Goal: Task Accomplishment & Management: Manage account settings

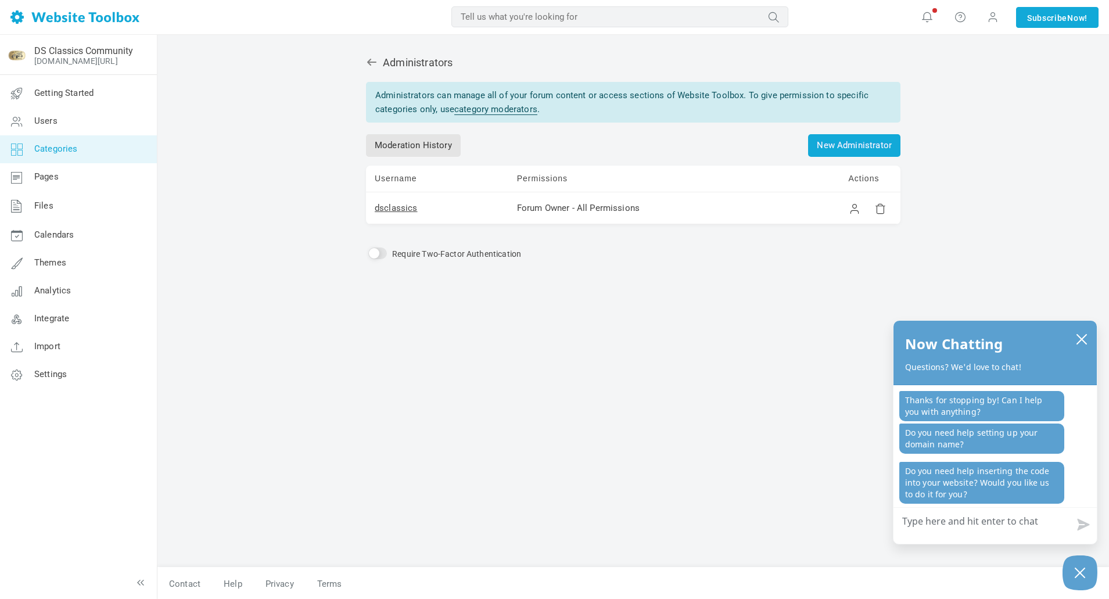
click at [73, 148] on span "Categories" at bounding box center [56, 148] width 44 height 10
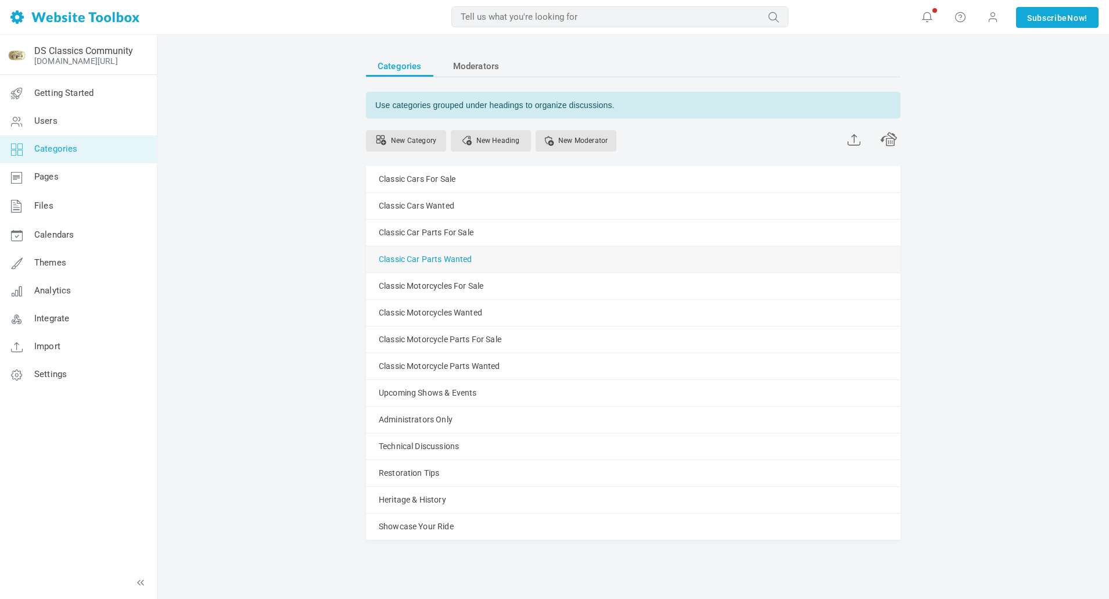
click at [444, 258] on link "Classic Car Parts Wanted" at bounding box center [425, 259] width 93 height 15
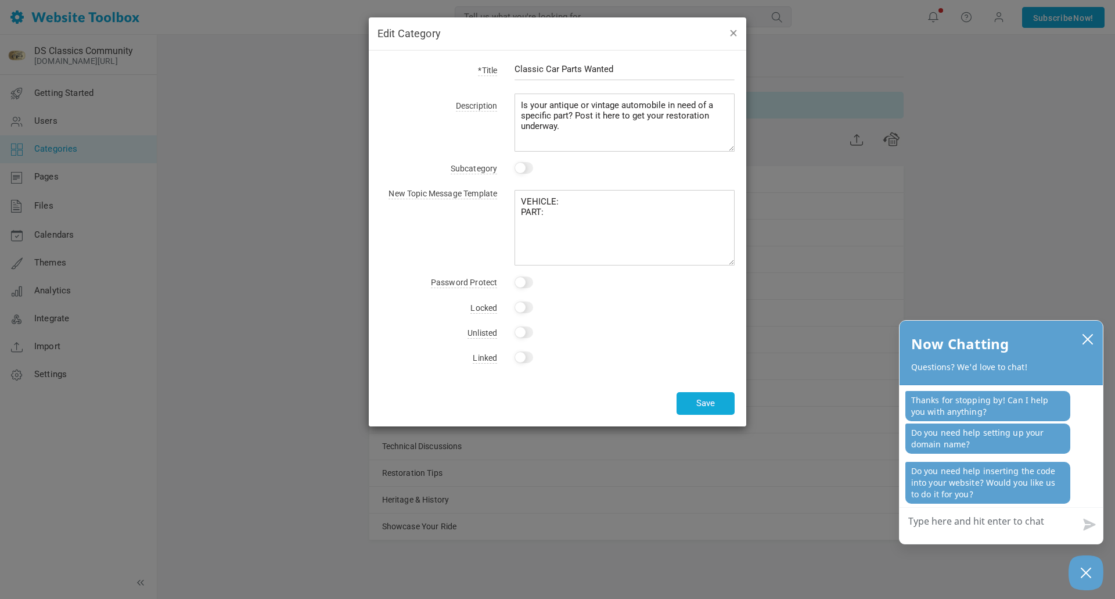
click at [735, 32] on button "button" at bounding box center [732, 32] width 9 height 13
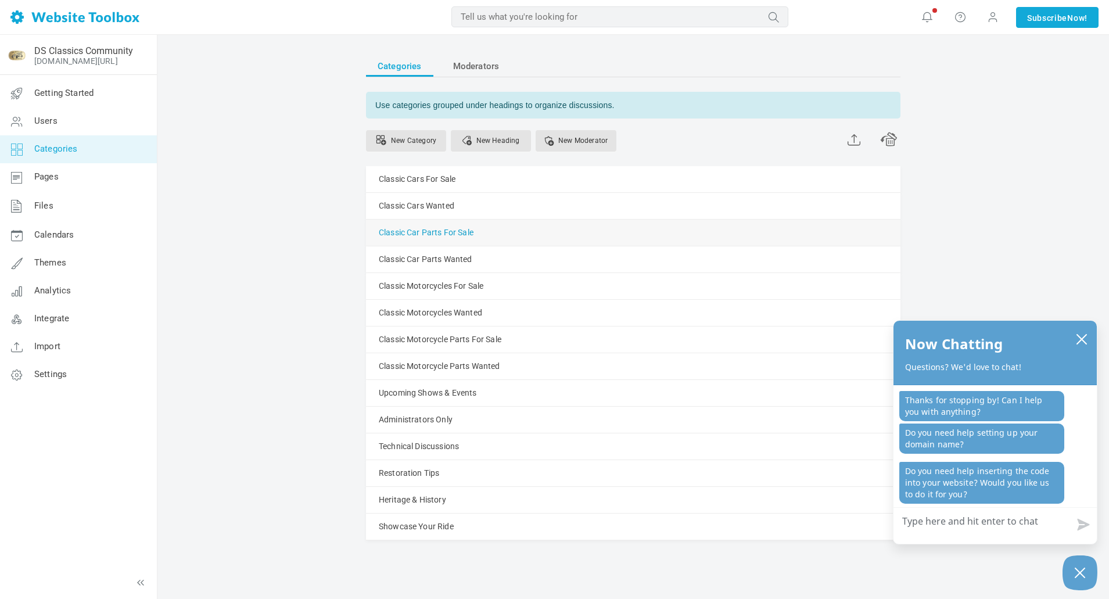
click at [446, 233] on link "Classic Car Parts For Sale" at bounding box center [426, 232] width 95 height 15
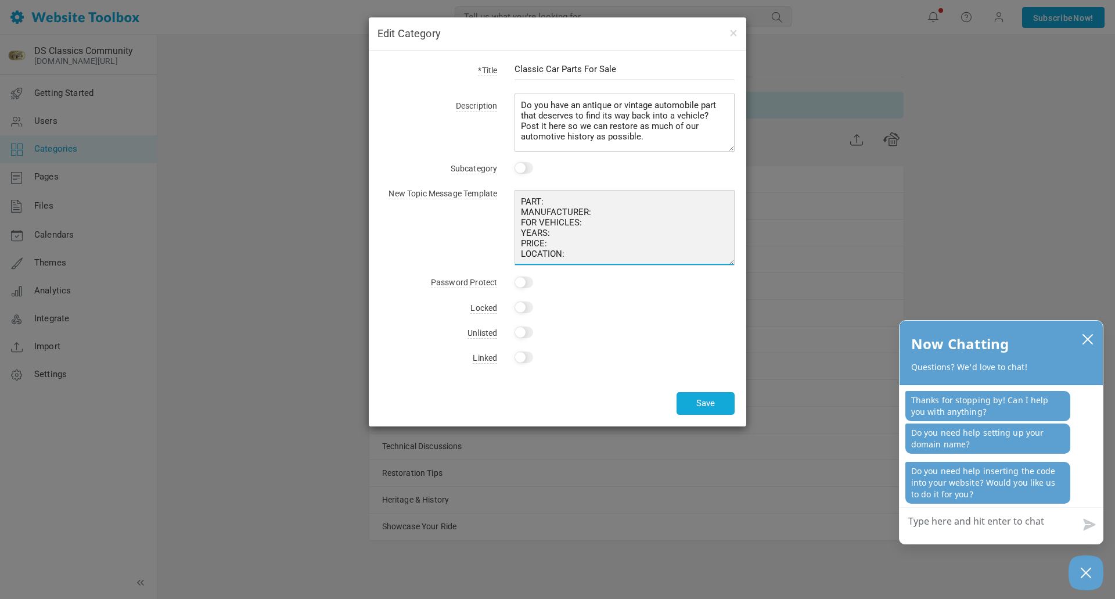
click at [516, 231] on textarea "PART: MANUFACTURER: FOR VEHICLES: YEARS: PRICE: LOCATION:" at bounding box center [625, 227] width 220 height 75
type textarea "PART: MANUFACTURER: FOR VEHICLES: PRICE: LOCATION:"
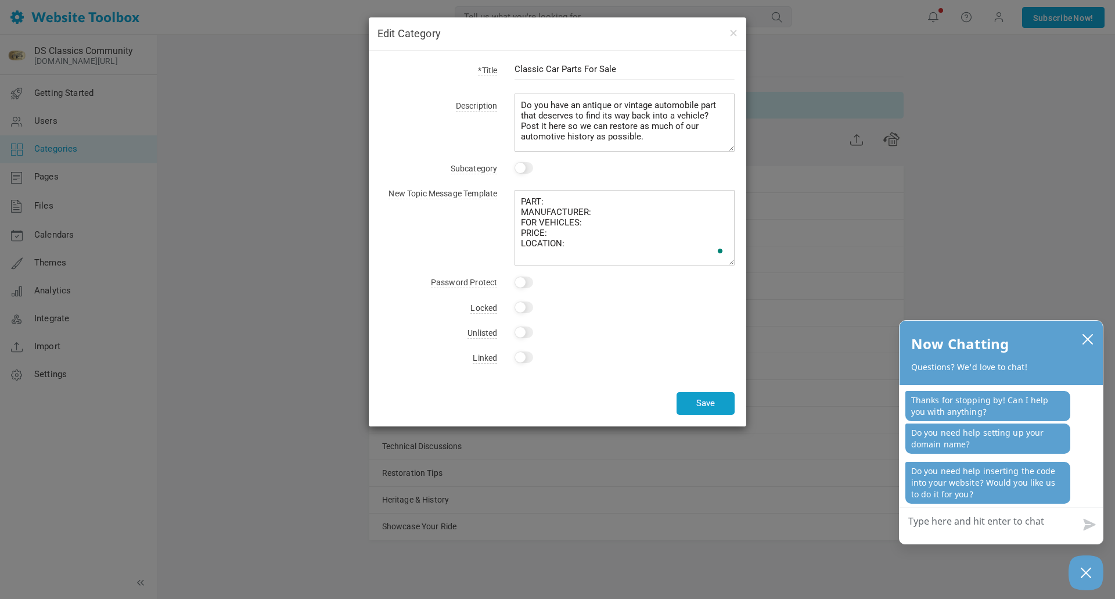
click at [701, 404] on button "Save" at bounding box center [706, 403] width 58 height 23
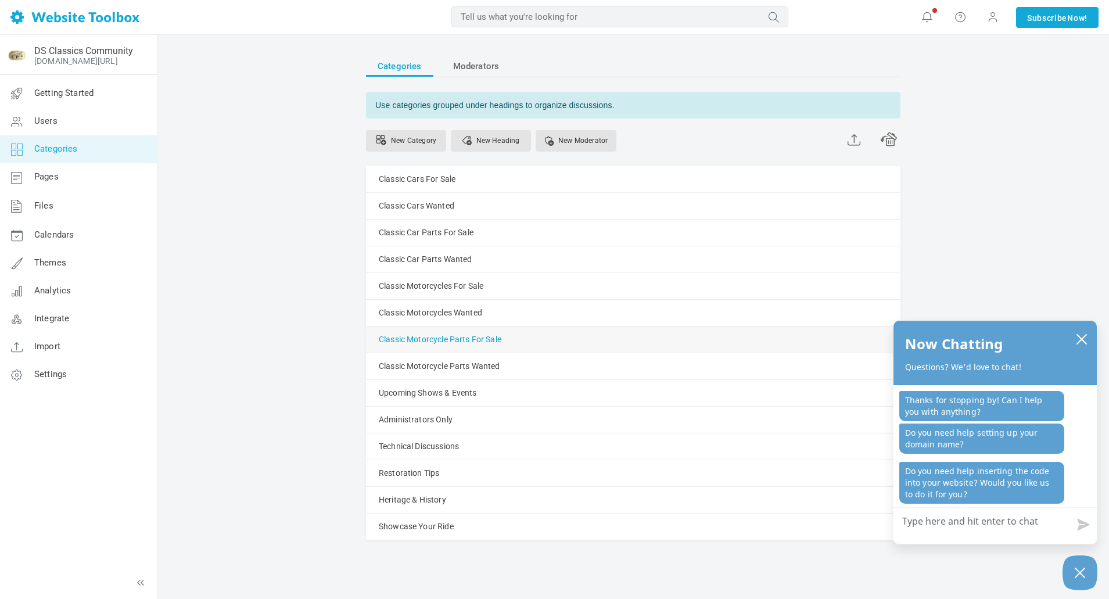
click at [468, 339] on link "Classic Motorcycle Parts For Sale" at bounding box center [440, 339] width 123 height 15
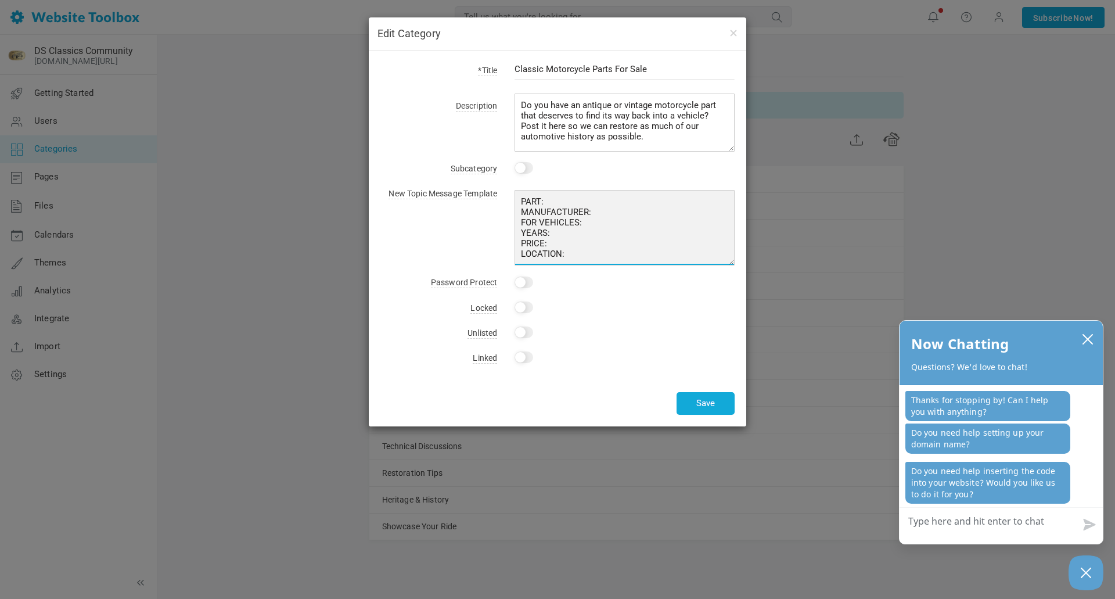
click at [562, 234] on textarea "PART: MANUFACTURER: FOR VEHICLES: YEARS: PRICE: LOCATION:" at bounding box center [625, 227] width 220 height 75
click at [559, 244] on textarea "PART: MANUFACTURER: FOR VEHICLES: YEARS: PRICE: LOCATION:" at bounding box center [625, 227] width 220 height 75
drag, startPoint x: 571, startPoint y: 232, endPoint x: 497, endPoint y: 232, distance: 73.8
click at [497, 232] on div "PART: MANUFACTURER: FOR VEHICLES: YEARS: PRICE: LOCATION:" at bounding box center [616, 225] width 238 height 80
type textarea "PART: MANUFACTURER: FOR VEHICLES: PRICE: LOCATION:"
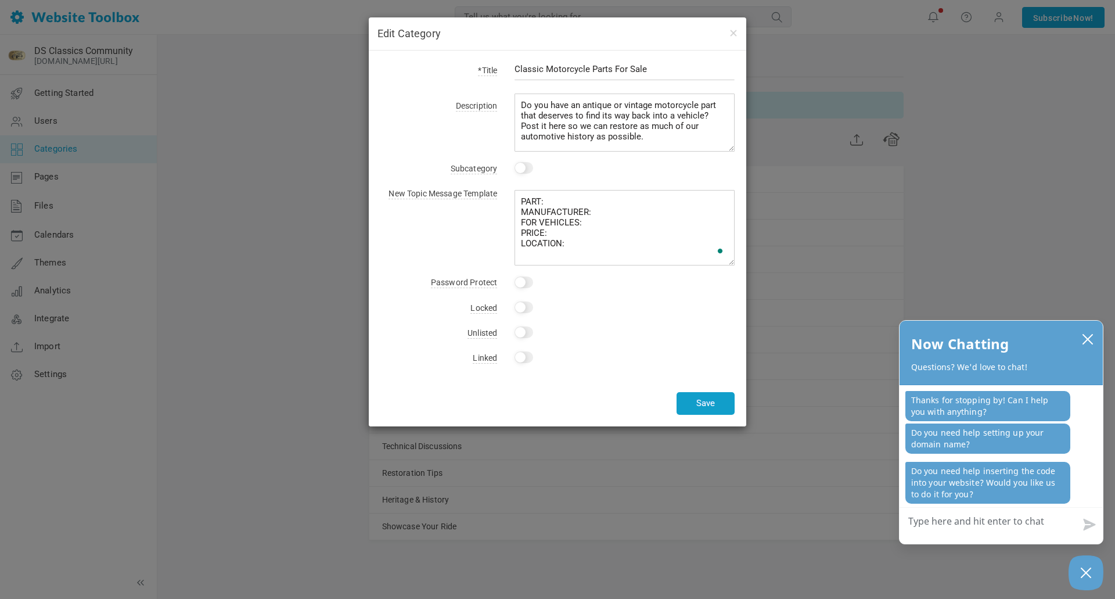
click at [707, 408] on button "Save" at bounding box center [706, 403] width 58 height 23
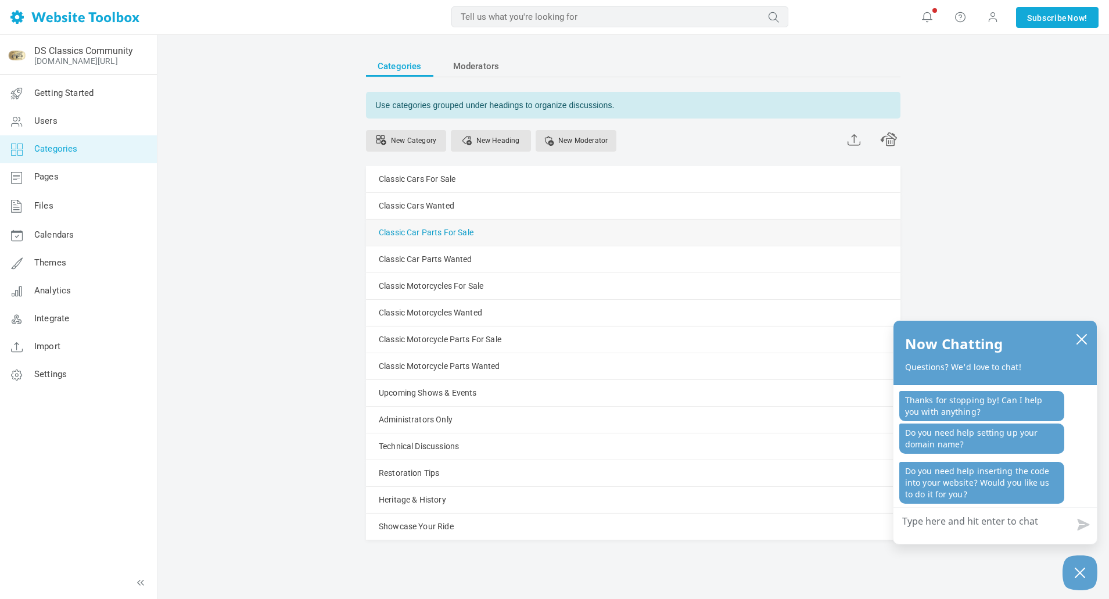
click at [436, 234] on link "Classic Car Parts For Sale" at bounding box center [426, 232] width 95 height 15
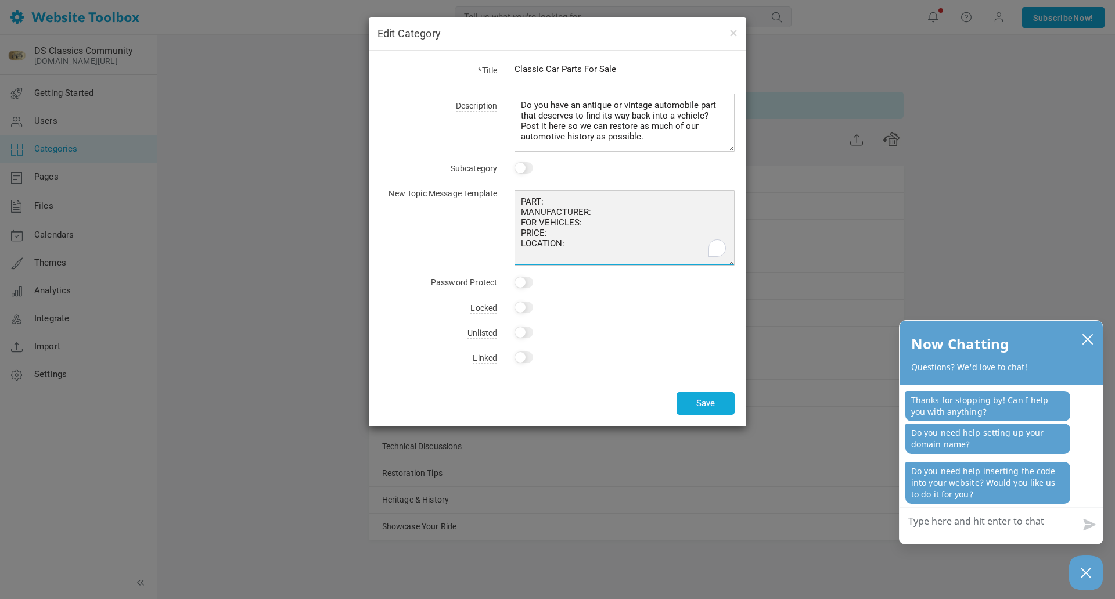
click at [580, 247] on textarea "PART: MANUFACTURER: FOR VEHICLES: PRICE: LOCATION:" at bounding box center [625, 227] width 220 height 75
type textarea "PART: MANUFACTURER: FOR VEHICLES: PRICE: LOCATION: PHOTOGRAPHS:"
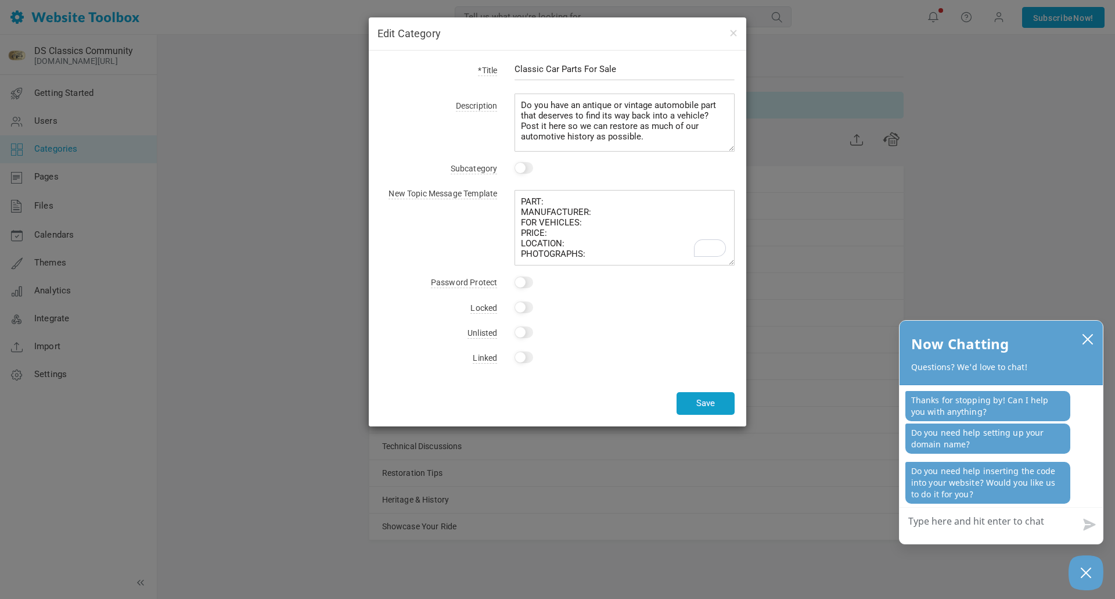
click at [686, 400] on button "Save" at bounding box center [706, 403] width 58 height 23
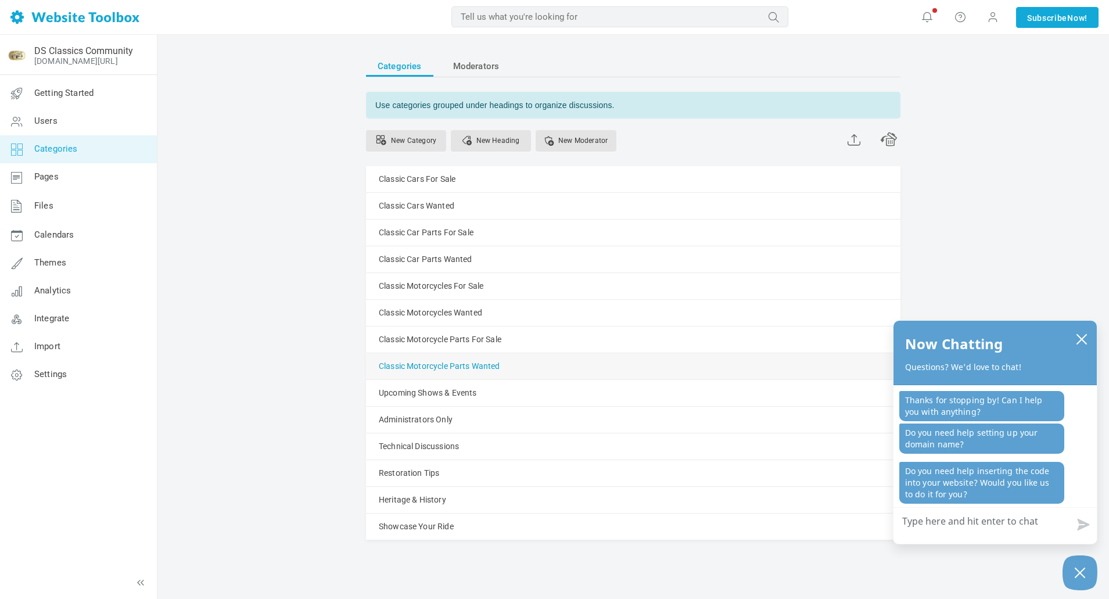
click at [468, 368] on link "Classic Motorcycle Parts Wanted" at bounding box center [439, 366] width 121 height 15
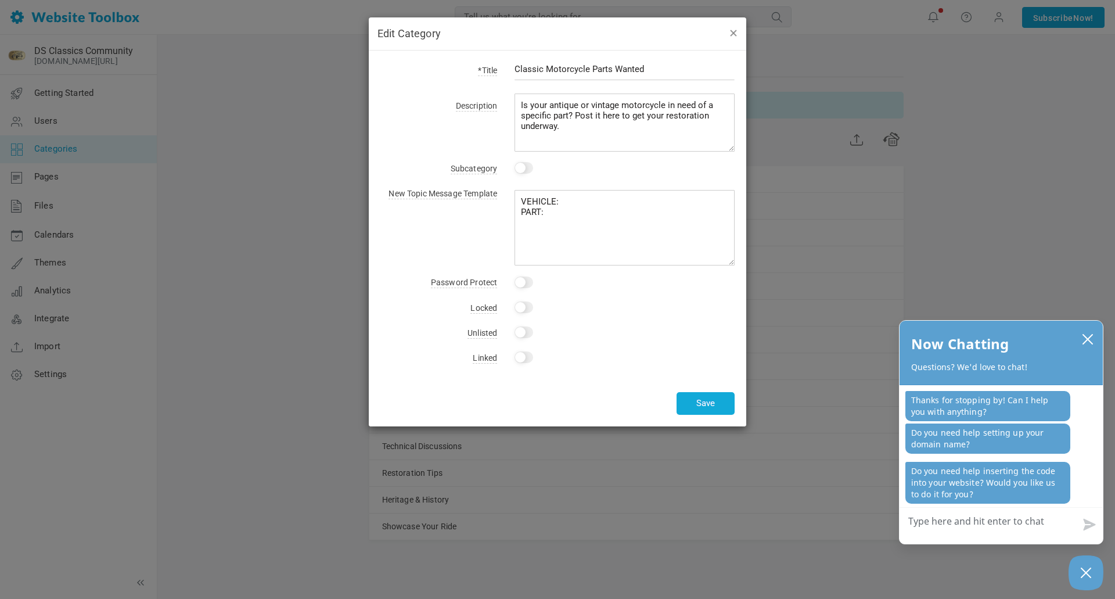
click at [733, 37] on button "button" at bounding box center [732, 32] width 9 height 13
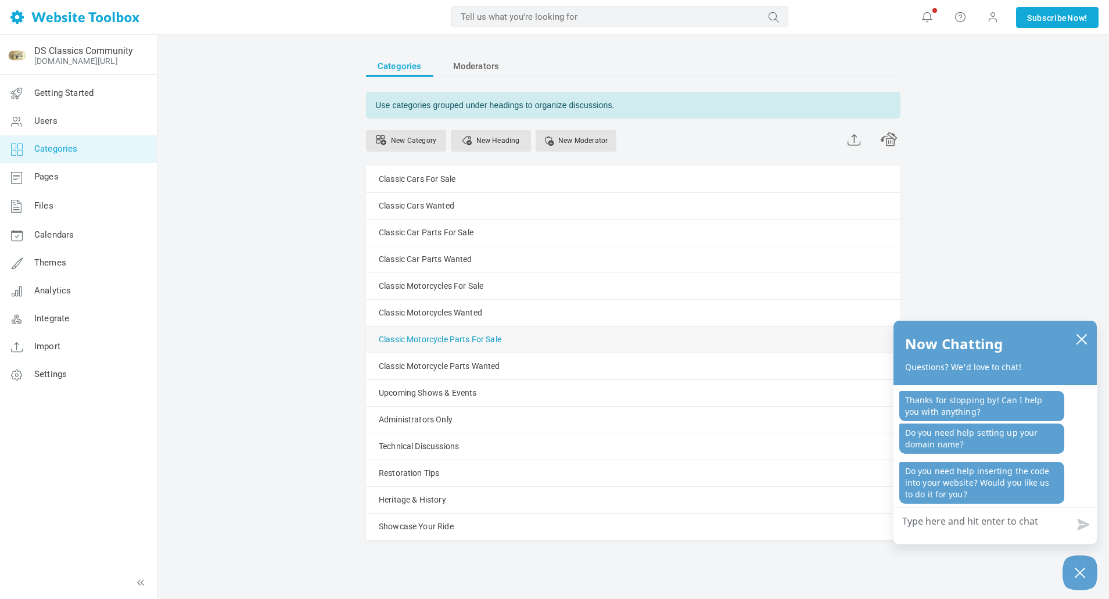
click at [480, 336] on link "Classic Motorcycle Parts For Sale" at bounding box center [440, 339] width 123 height 15
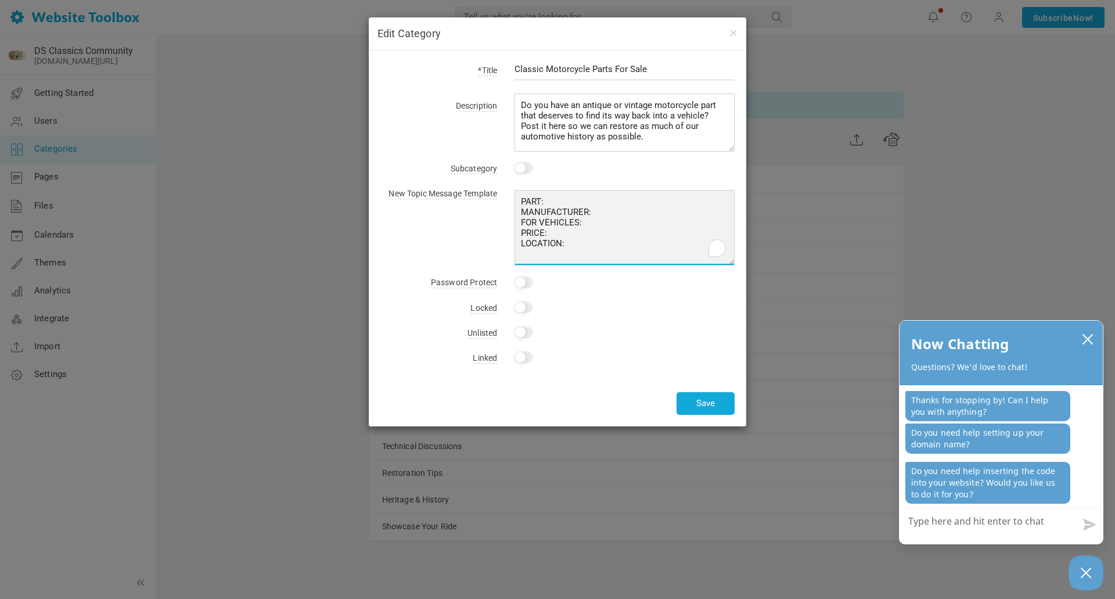
click at [570, 256] on textarea "PART: MANUFACTURER: FOR VEHICLES: PRICE: LOCATION:" at bounding box center [625, 227] width 220 height 75
type textarea "PART: MANUFACTURER: FOR VEHICLES: PRICE: LOCATION: PHOTOGRAPHS:"
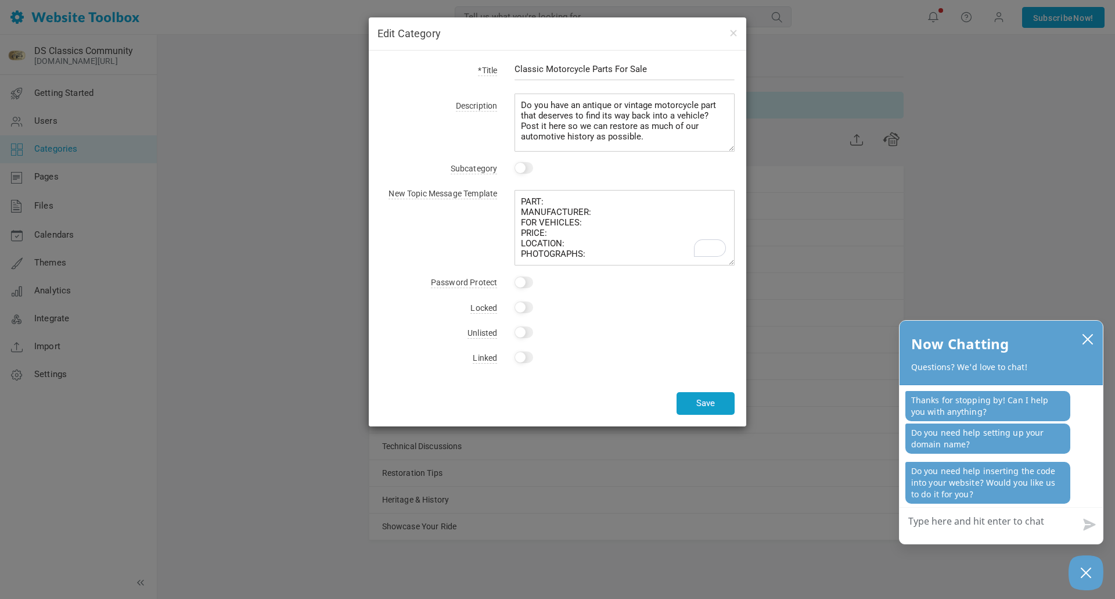
click at [703, 408] on button "Save" at bounding box center [706, 403] width 58 height 23
